Goal: Task Accomplishment & Management: Use online tool/utility

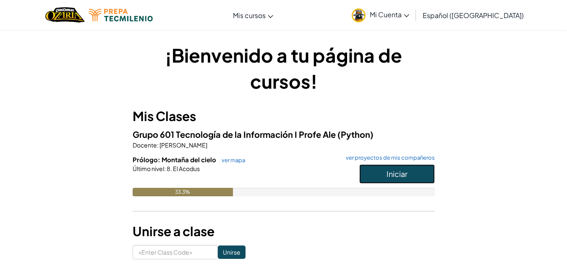
click at [402, 179] on button "Iniciar" at bounding box center [397, 173] width 76 height 19
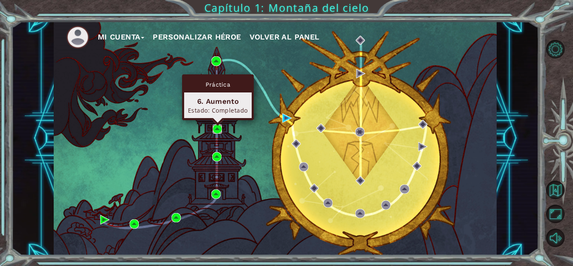
click at [217, 128] on img at bounding box center [217, 128] width 9 height 9
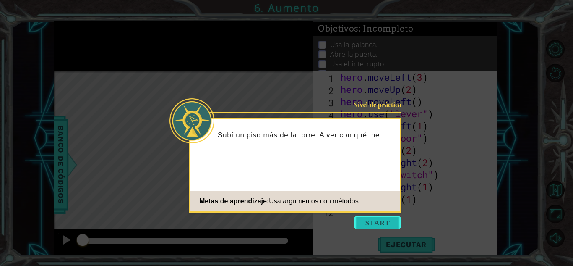
click at [383, 219] on button "Start" at bounding box center [378, 222] width 48 height 13
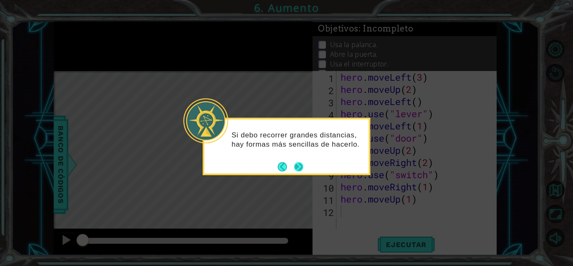
click at [297, 166] on button "Next" at bounding box center [298, 166] width 9 height 9
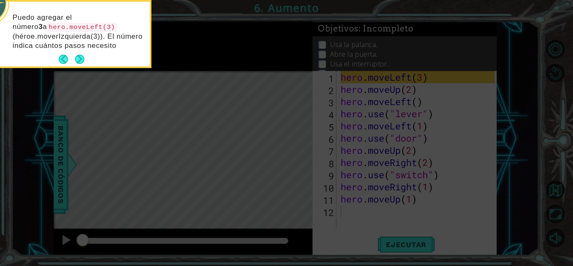
click at [297, 166] on icon at bounding box center [286, 40] width 573 height 452
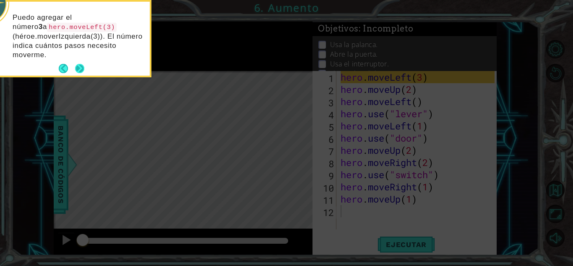
click at [81, 65] on button "Next" at bounding box center [79, 68] width 9 height 9
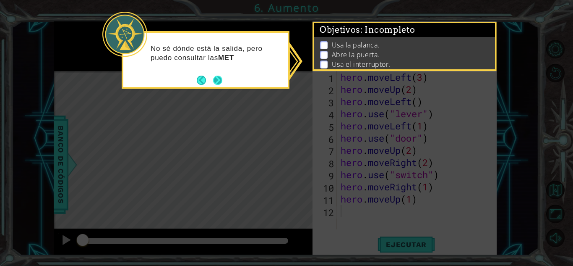
click at [221, 75] on footer at bounding box center [210, 80] width 26 height 13
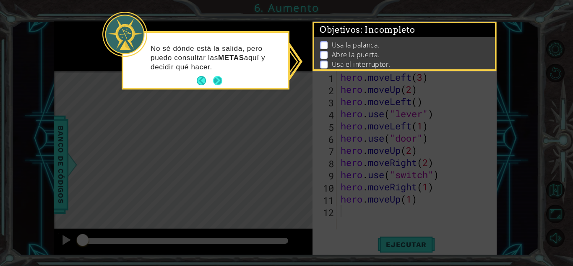
click at [219, 80] on button "Next" at bounding box center [218, 81] width 10 height 10
